Goal: Task Accomplishment & Management: Use online tool/utility

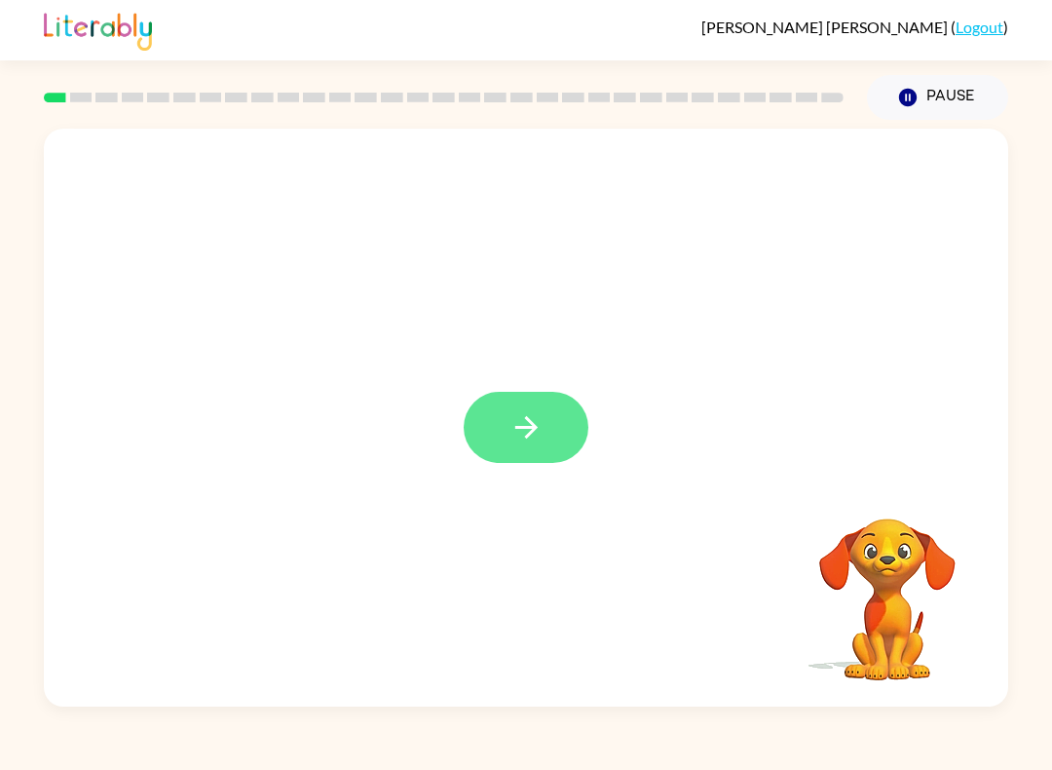
click at [533, 424] on icon "button" at bounding box center [525, 427] width 22 height 22
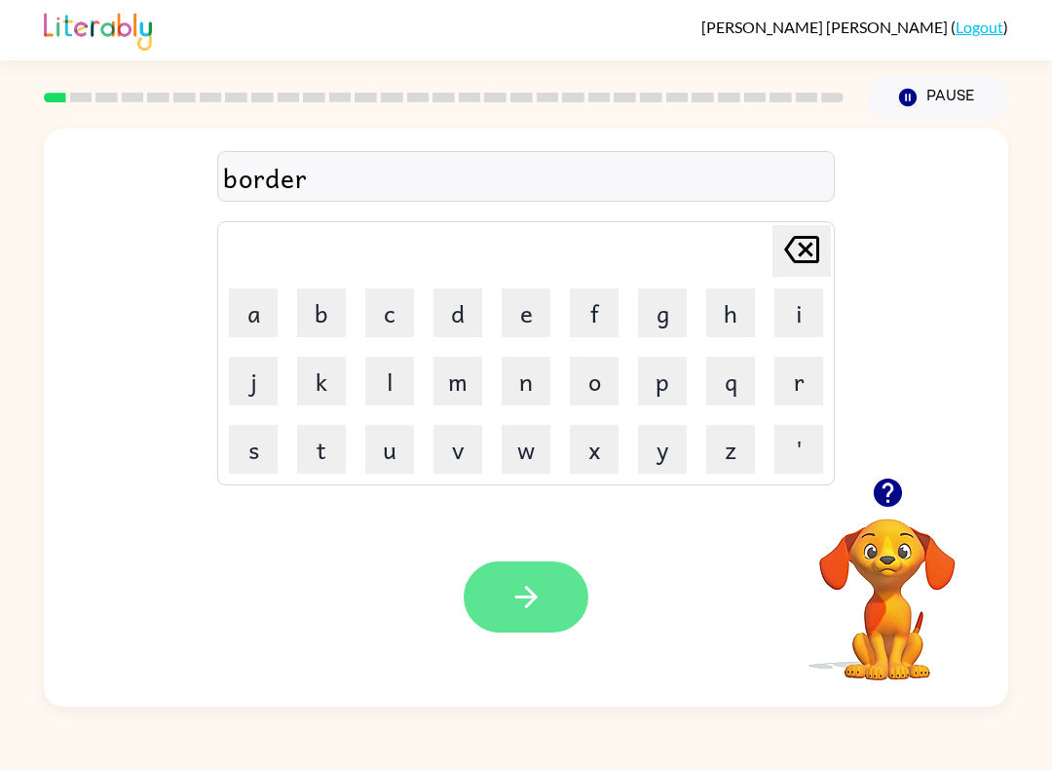
click at [534, 581] on icon "button" at bounding box center [526, 597] width 34 height 34
click at [515, 618] on button "button" at bounding box center [526, 596] width 125 height 71
click at [521, 583] on icon "button" at bounding box center [526, 597] width 34 height 34
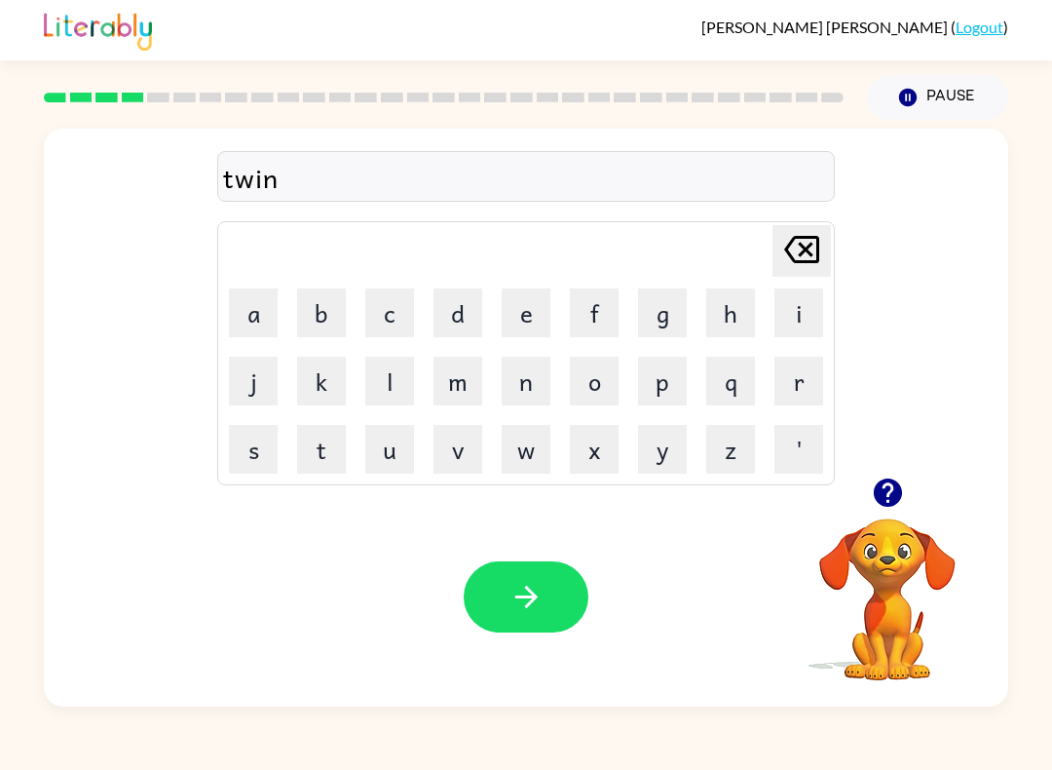
drag, startPoint x: 512, startPoint y: 611, endPoint x: 512, endPoint y: 599, distance: 11.7
click at [511, 608] on icon "button" at bounding box center [526, 597] width 34 height 34
click at [513, 598] on icon "button" at bounding box center [526, 597] width 34 height 34
click at [517, 611] on icon "button" at bounding box center [526, 597] width 34 height 34
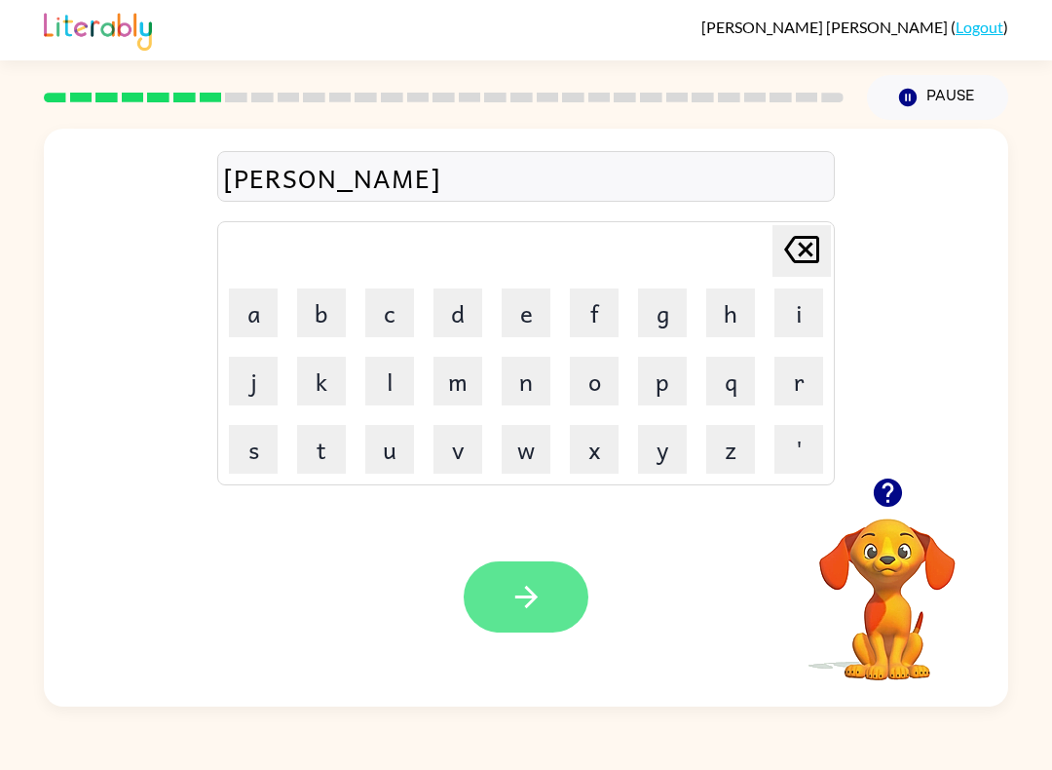
click at [543, 588] on icon "button" at bounding box center [526, 597] width 34 height 34
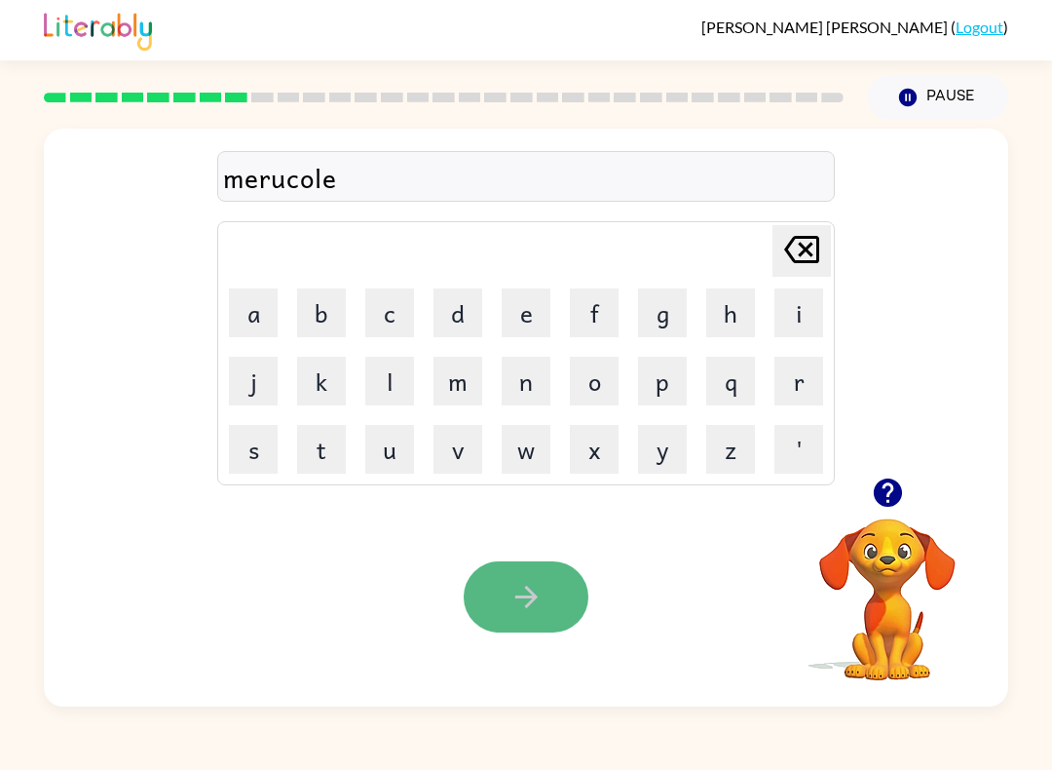
click at [530, 584] on icon "button" at bounding box center [526, 597] width 34 height 34
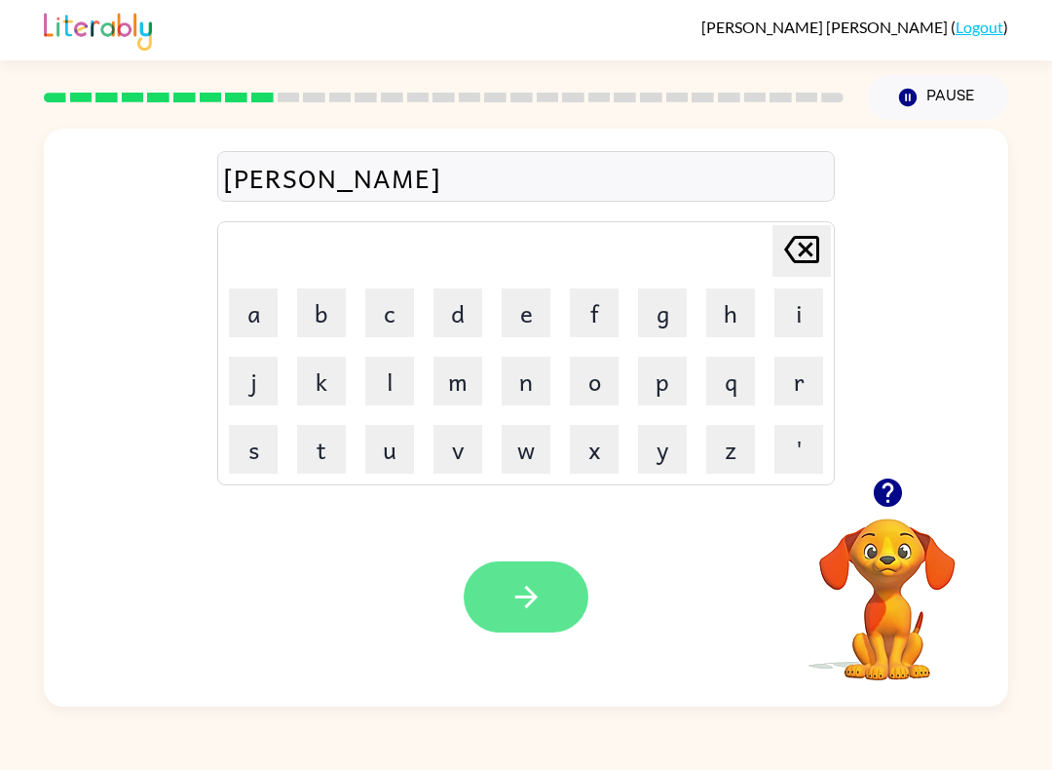
click at [504, 614] on button "button" at bounding box center [526, 596] width 125 height 71
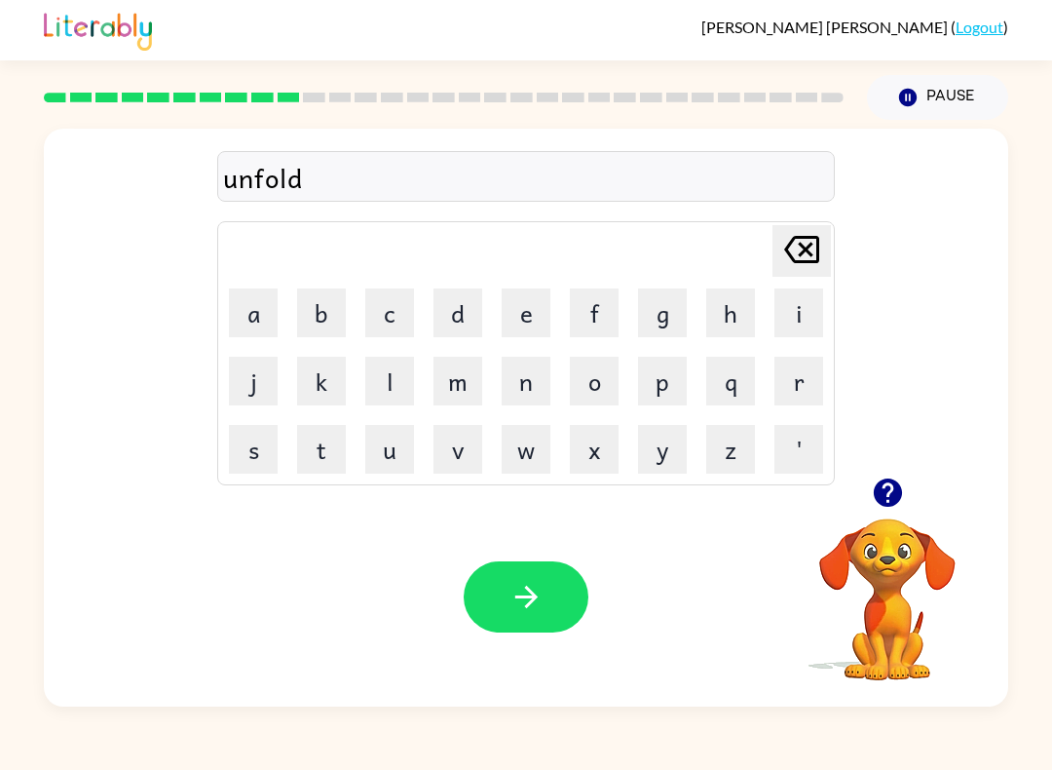
click at [504, 595] on button "button" at bounding box center [526, 596] width 125 height 71
click at [481, 614] on button "button" at bounding box center [526, 596] width 125 height 71
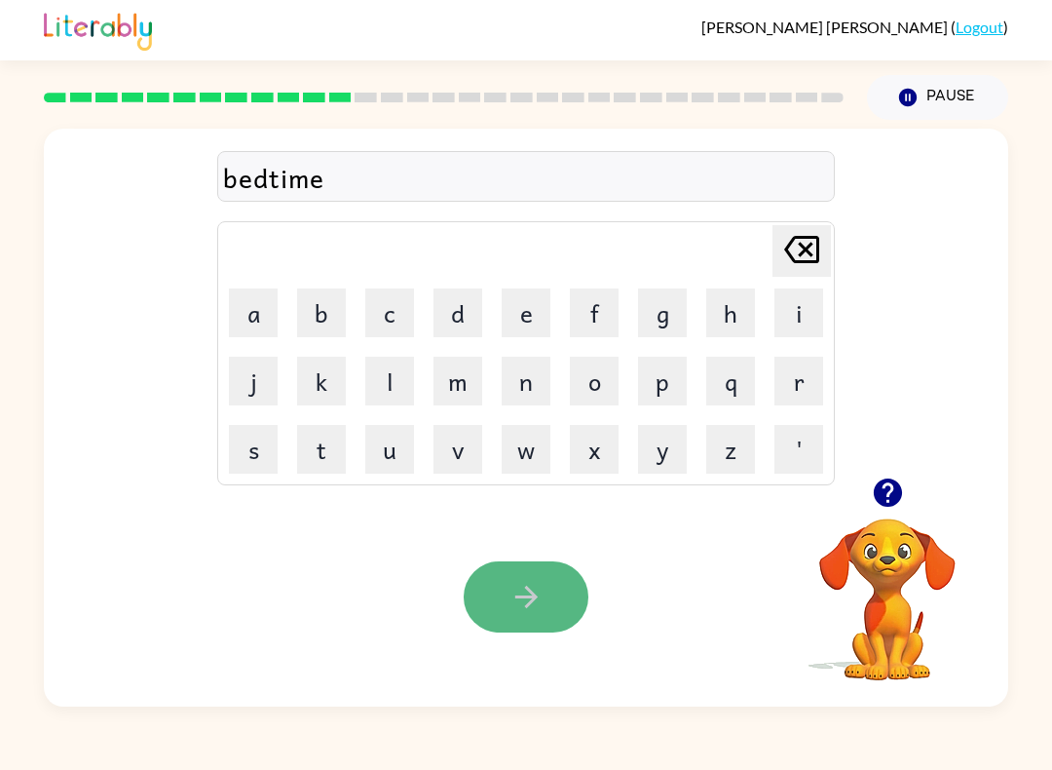
click at [543, 632] on button "button" at bounding box center [526, 596] width 125 height 71
click at [569, 616] on button "button" at bounding box center [526, 596] width 125 height 71
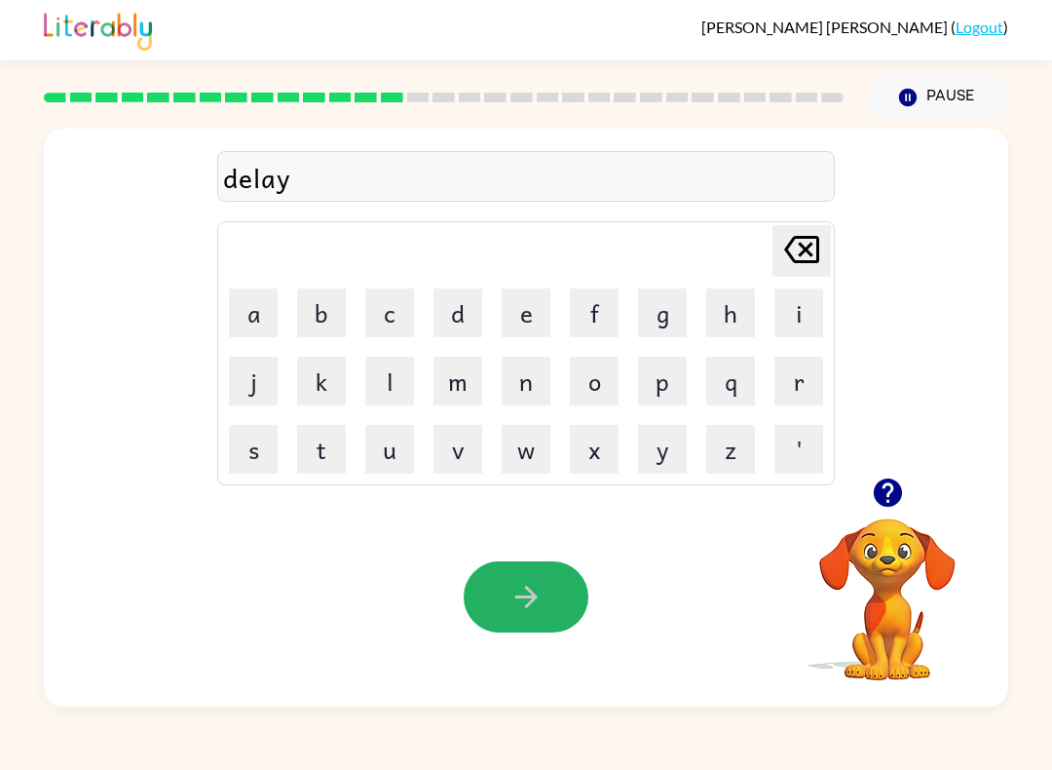
click at [558, 613] on button "button" at bounding box center [526, 596] width 125 height 71
click at [550, 639] on div "Your browser must support playing .mp4 files to use Literably. Please try using…" at bounding box center [526, 596] width 964 height 219
click at [573, 530] on div "Your browser must support playing .mp4 files to use Literably. Please try using…" at bounding box center [526, 596] width 964 height 219
click at [560, 583] on button "button" at bounding box center [526, 596] width 125 height 71
click at [560, 584] on button "button" at bounding box center [526, 596] width 125 height 71
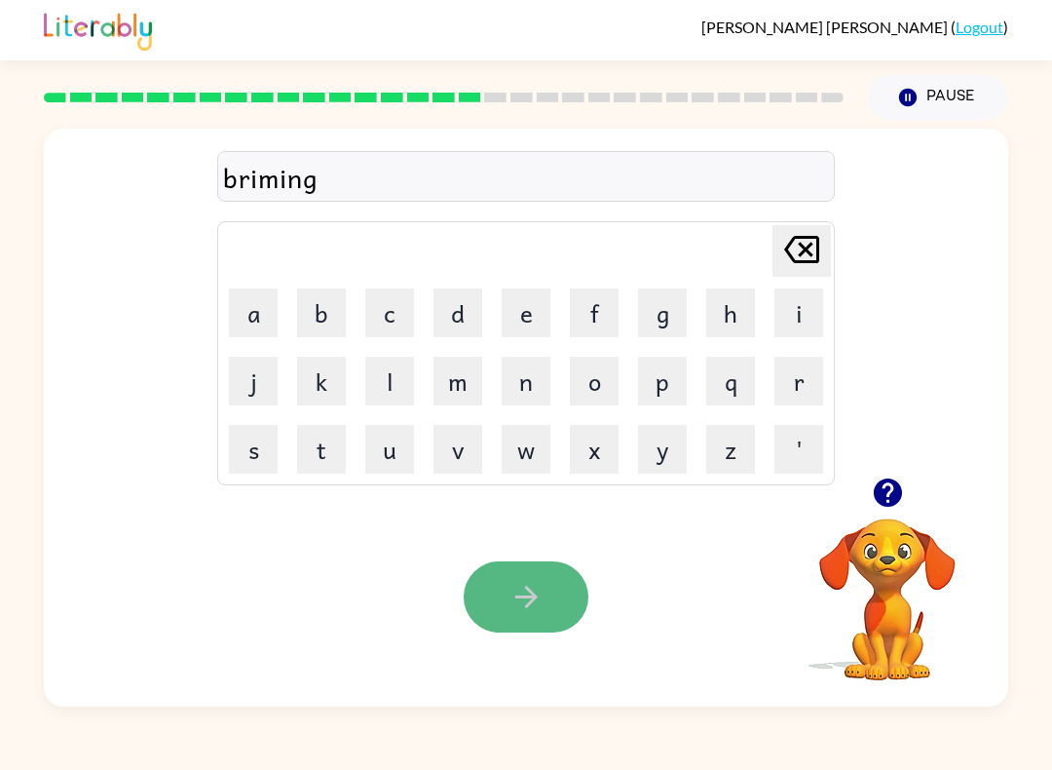
click at [514, 590] on icon "button" at bounding box center [526, 597] width 34 height 34
drag, startPoint x: 514, startPoint y: 590, endPoint x: 509, endPoint y: 579, distance: 12.7
click at [509, 579] on html "[PERSON_NAME] ( Logout ) Pause Pause plastic Delete Delete last character input…" at bounding box center [526, 385] width 1052 height 770
click at [514, 591] on icon "button" at bounding box center [526, 597] width 34 height 34
click at [488, 515] on div "Your browser must support playing .mp4 files to use Literably. Please try using…" at bounding box center [526, 596] width 964 height 219
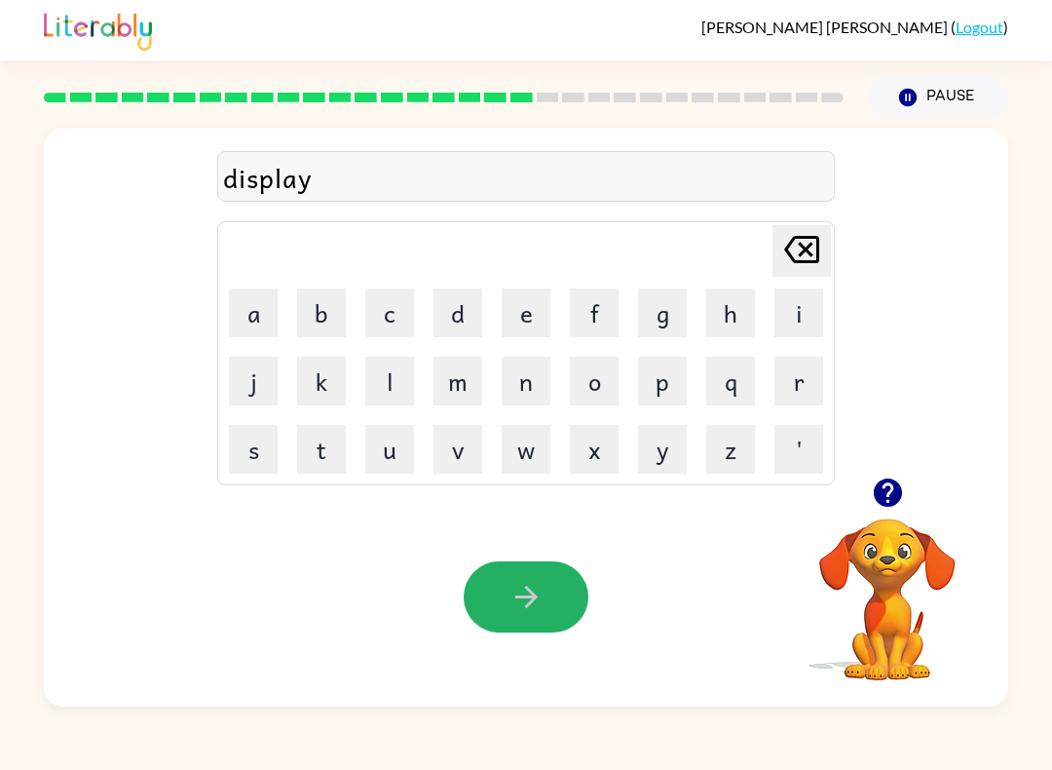
click at [524, 614] on button "button" at bounding box center [526, 596] width 125 height 71
click at [524, 616] on button "button" at bounding box center [526, 596] width 125 height 71
drag, startPoint x: 526, startPoint y: 628, endPoint x: 518, endPoint y: 602, distance: 27.4
click at [520, 612] on button "button" at bounding box center [526, 596] width 125 height 71
click at [521, 577] on button "button" at bounding box center [526, 596] width 125 height 71
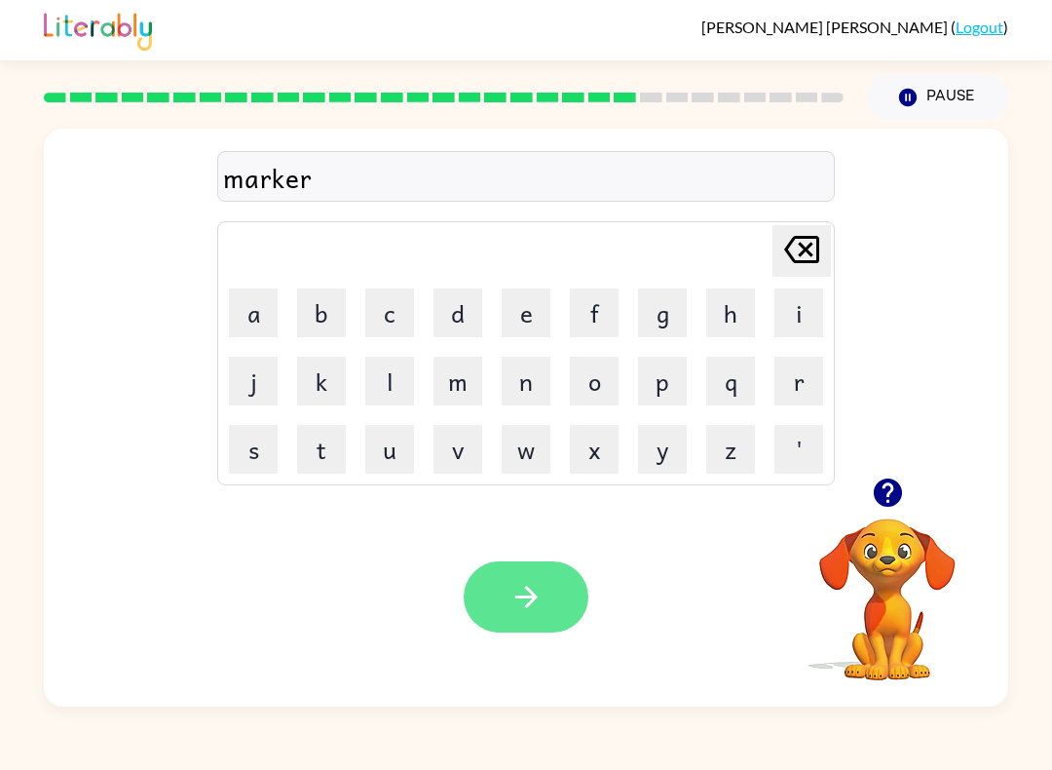
click at [524, 607] on icon "button" at bounding box center [526, 597] width 34 height 34
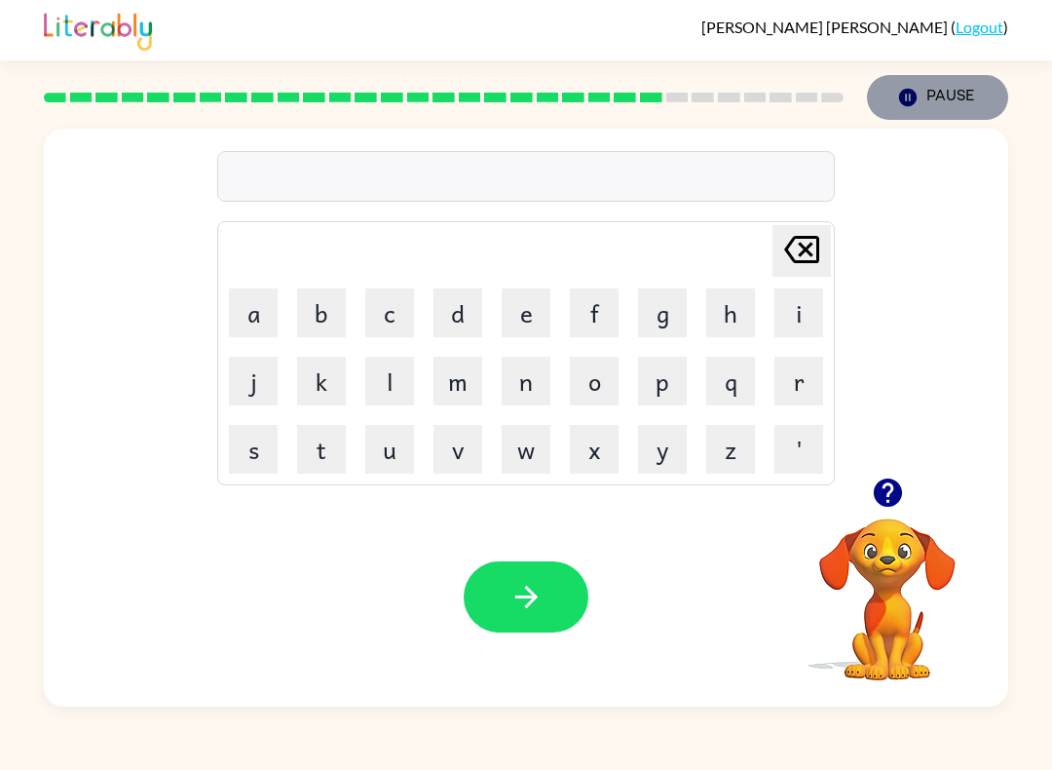
click at [936, 119] on button "Pause Pause" at bounding box center [937, 97] width 141 height 45
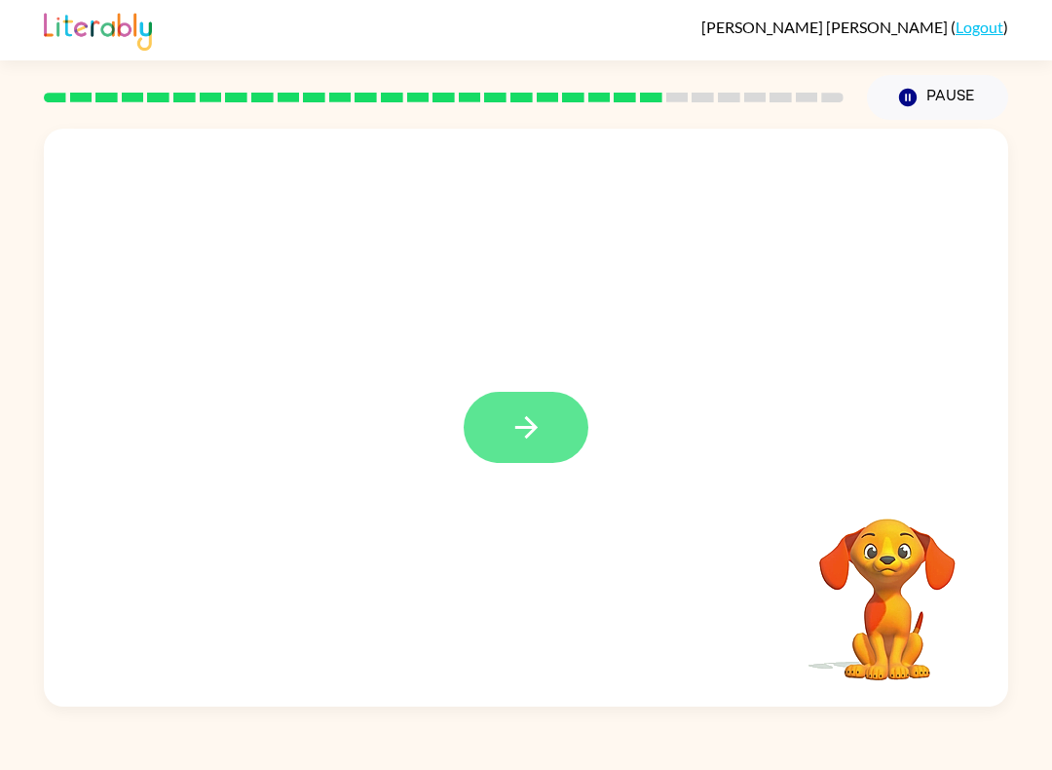
click at [530, 422] on icon "button" at bounding box center [525, 427] width 22 height 22
click at [524, 423] on div at bounding box center [526, 303] width 964 height 349
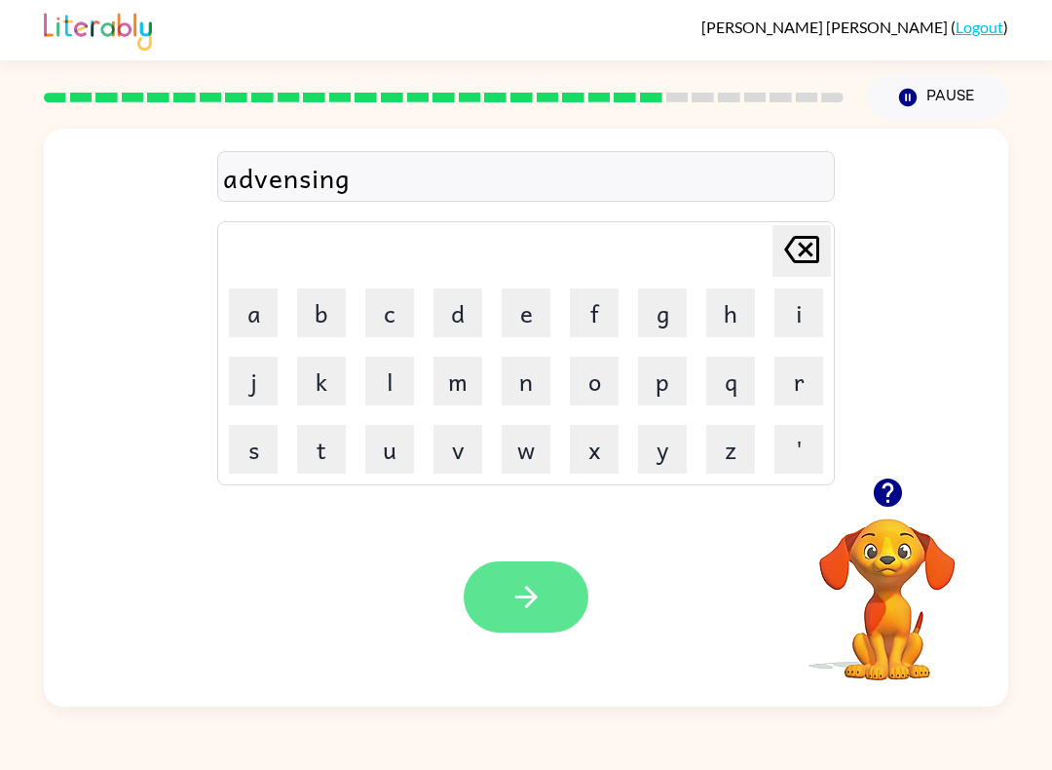
click at [512, 621] on button "button" at bounding box center [526, 596] width 125 height 71
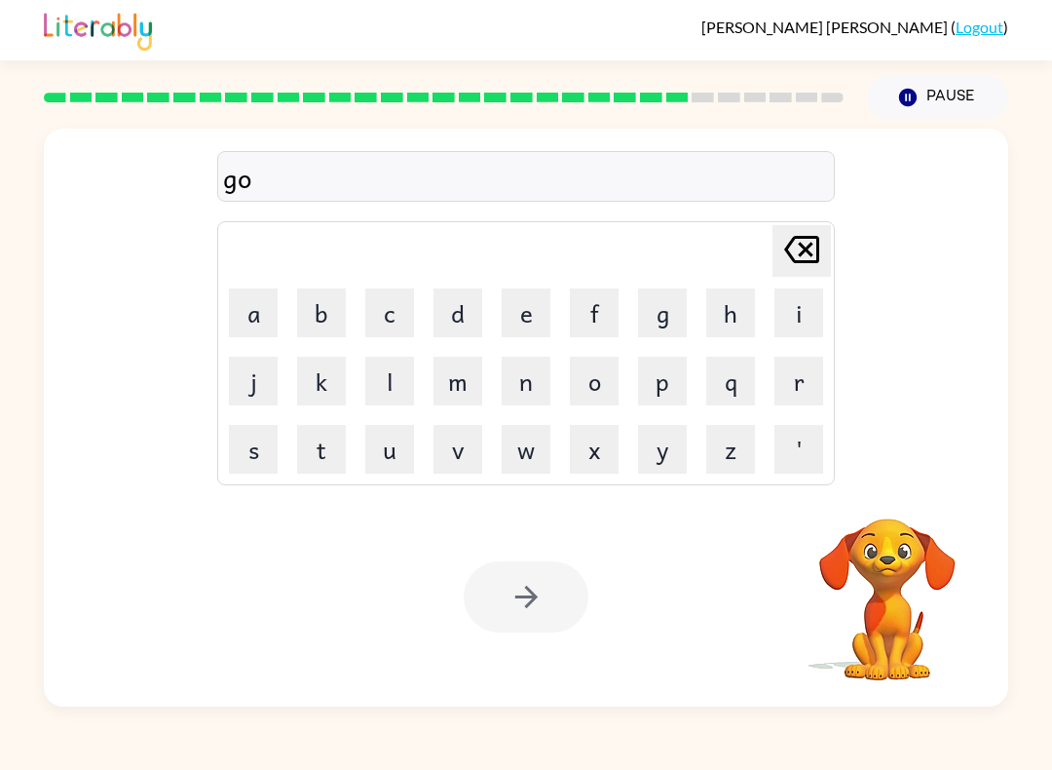
click at [394, 461] on button "u" at bounding box center [389, 449] width 49 height 49
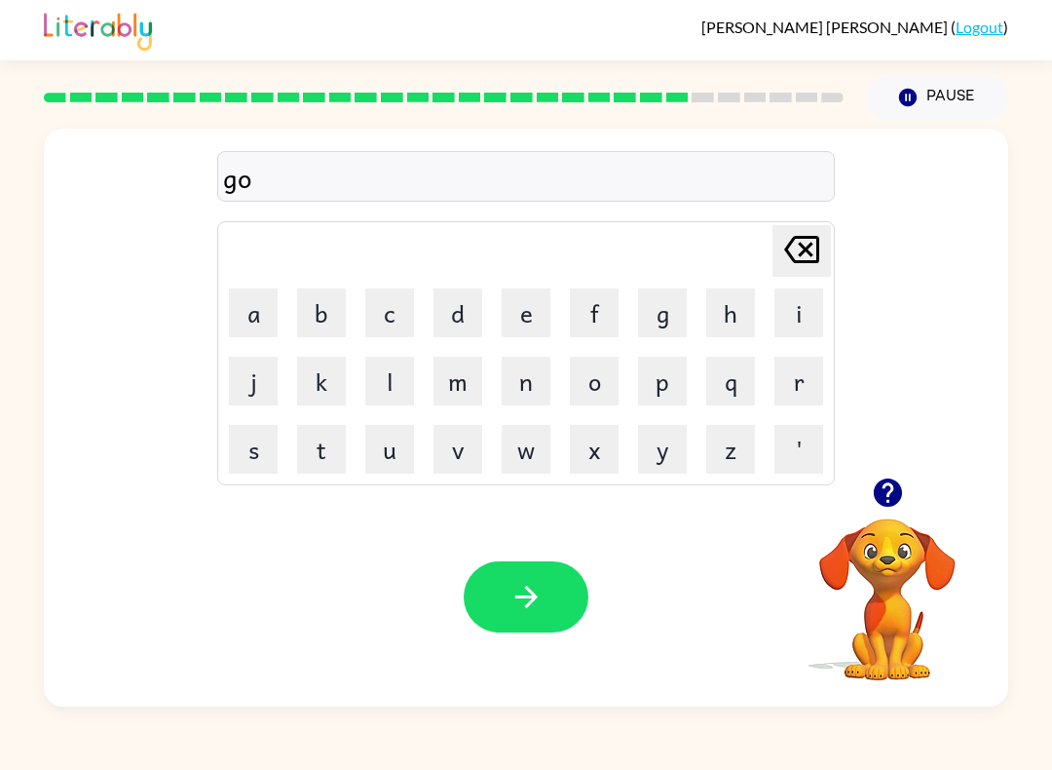
click at [104, 569] on div "Your browser must support playing .mp4 files to use Literably. Please try using…" at bounding box center [526, 596] width 964 height 219
click at [510, 606] on icon "button" at bounding box center [526, 597] width 34 height 34
click at [487, 614] on button "button" at bounding box center [526, 596] width 125 height 71
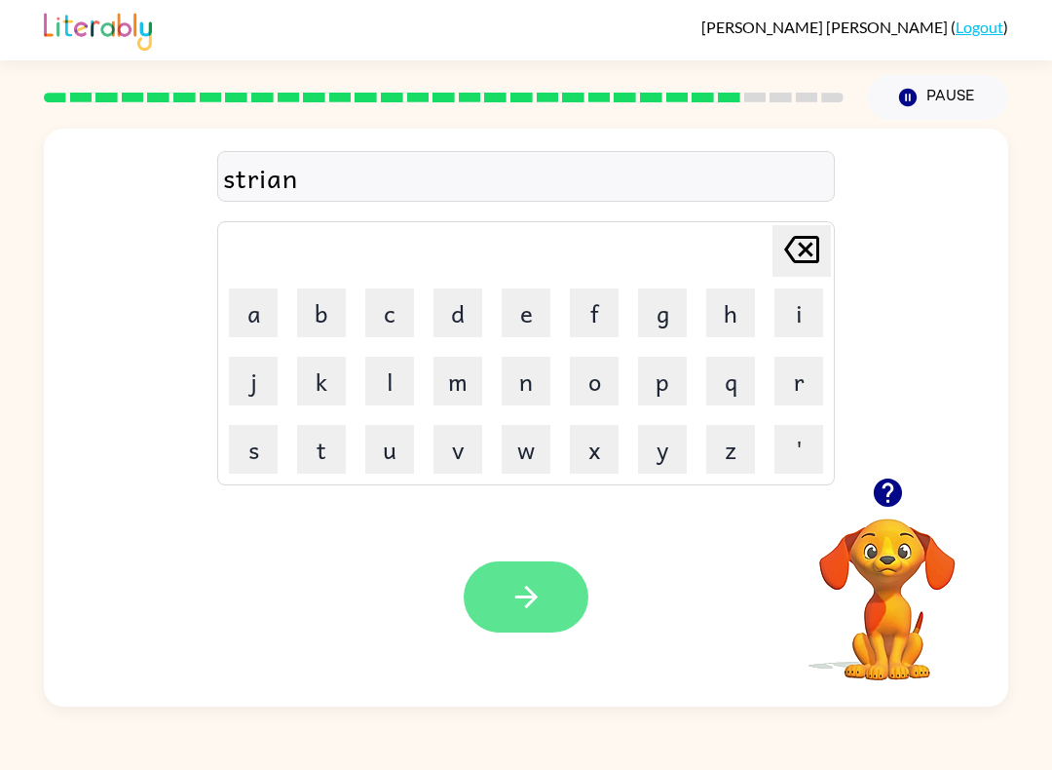
click at [483, 615] on button "button" at bounding box center [526, 596] width 125 height 71
drag, startPoint x: 483, startPoint y: 616, endPoint x: 488, endPoint y: 628, distance: 13.6
click at [483, 616] on button "button" at bounding box center [526, 596] width 125 height 71
click at [529, 614] on icon "button" at bounding box center [526, 597] width 34 height 34
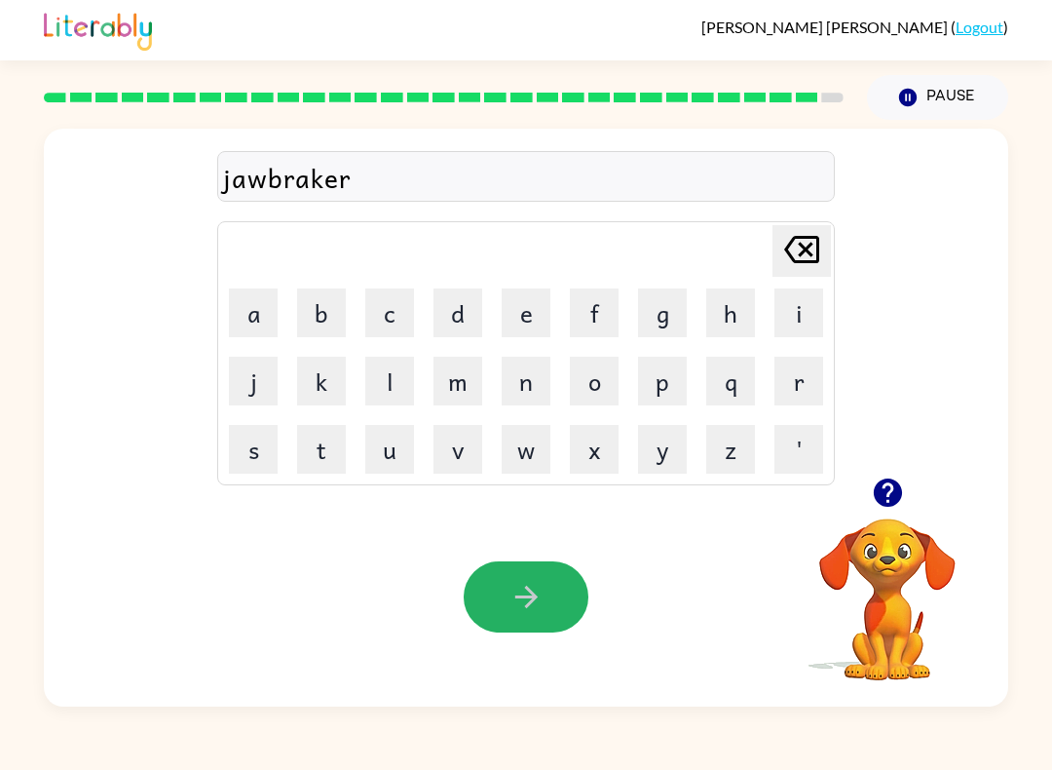
click at [531, 619] on button "button" at bounding box center [526, 596] width 125 height 71
